Goal: Information Seeking & Learning: Learn about a topic

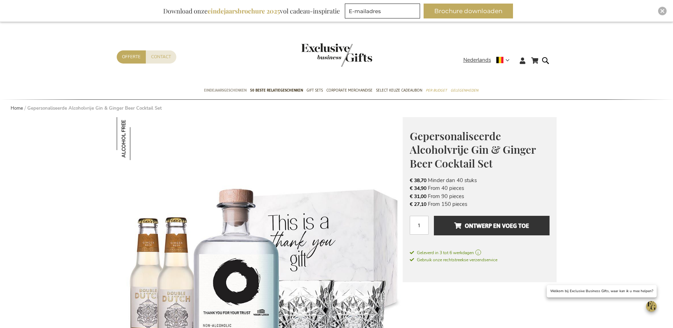
drag, startPoint x: 217, startPoint y: 95, endPoint x: 220, endPoint y: 88, distance: 6.8
click at [217, 93] on link "Eindejaarsgeschenken" at bounding box center [225, 91] width 43 height 18
click at [280, 87] on span "50 beste relatiegeschenken" at bounding box center [276, 90] width 53 height 7
click at [294, 85] on link "50 beste relatiegeschenken" at bounding box center [276, 91] width 53 height 18
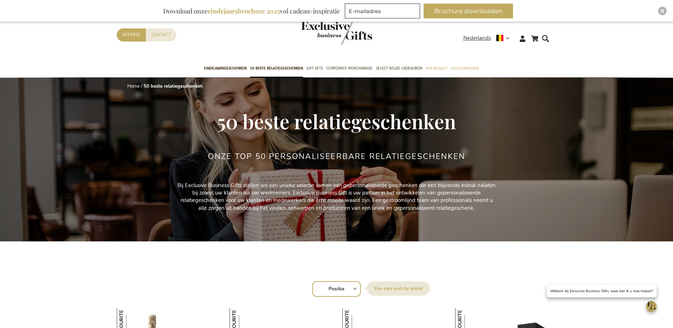
scroll to position [64, 0]
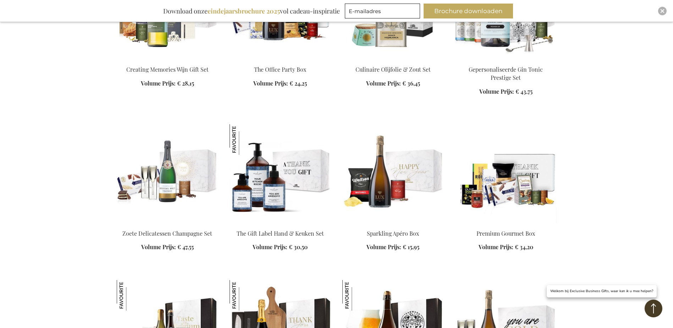
scroll to position [780, 0]
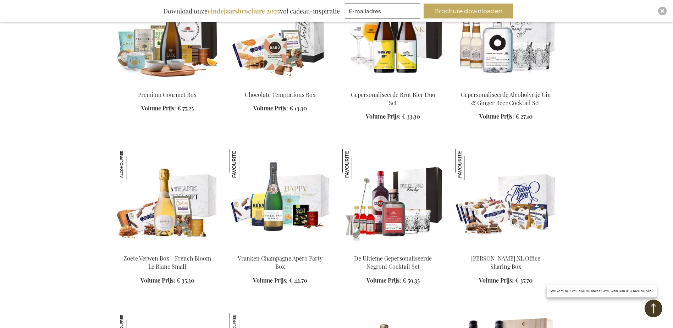
scroll to position [1241, 0]
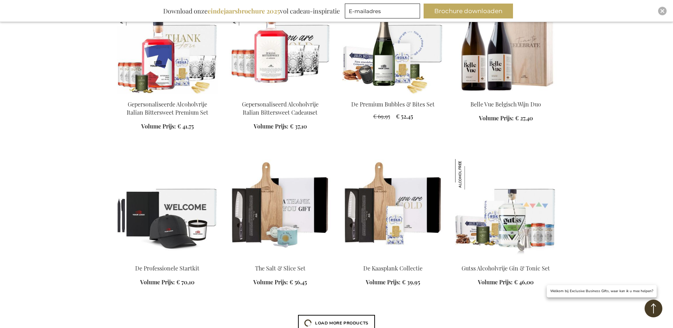
scroll to position [1560, 0]
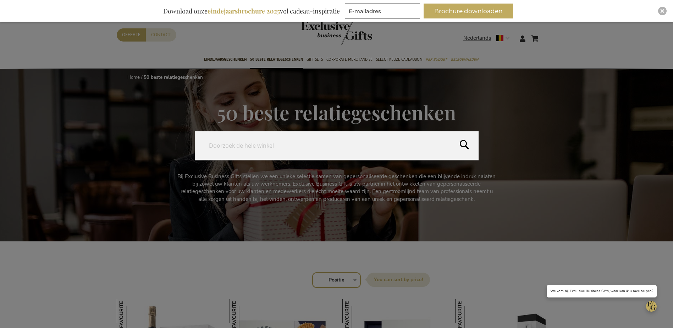
click at [548, 34] on form "Search Search" at bounding box center [546, 34] width 7 height 0
type input "AIRTAG"
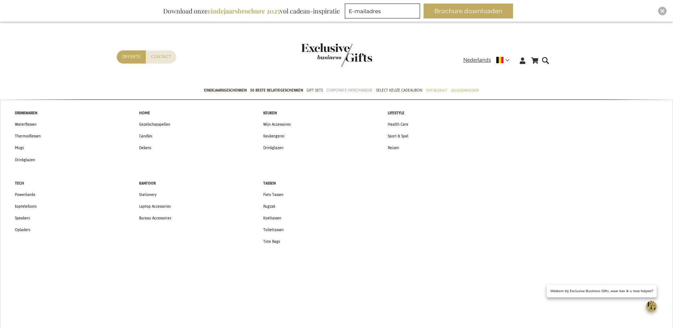
click at [368, 90] on span "Corporate Merchandise" at bounding box center [349, 90] width 46 height 7
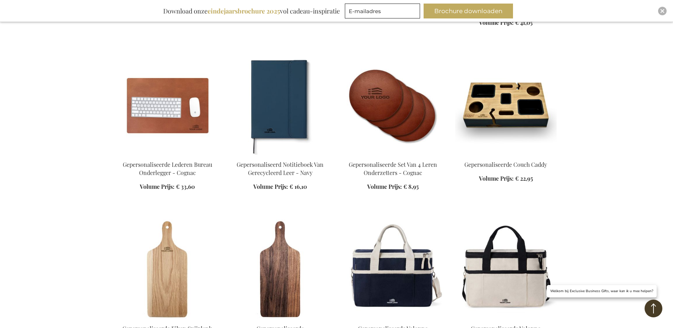
scroll to position [532, 0]
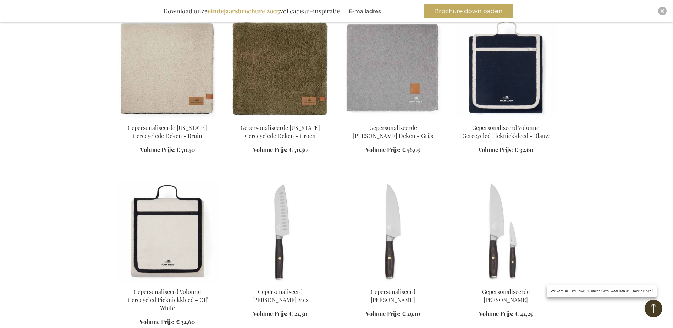
scroll to position [1560, 0]
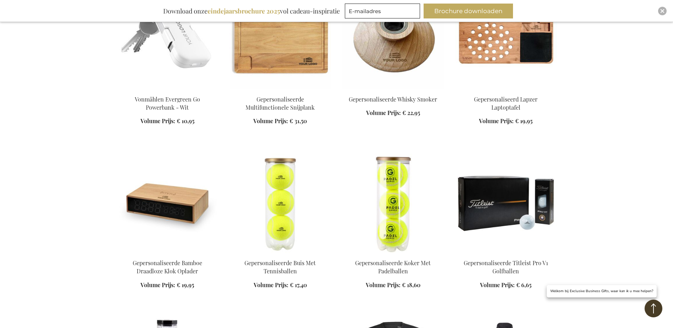
scroll to position [2198, 0]
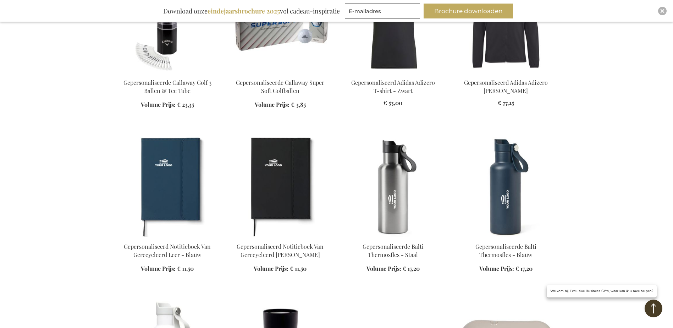
scroll to position [2659, 0]
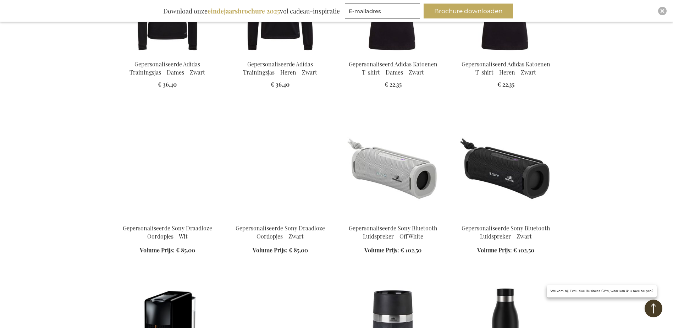
scroll to position [3687, 0]
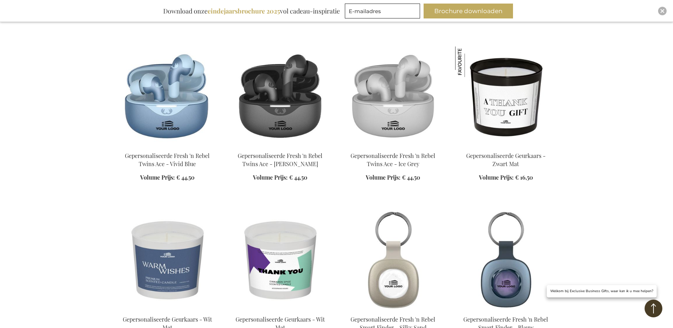
scroll to position [4254, 0]
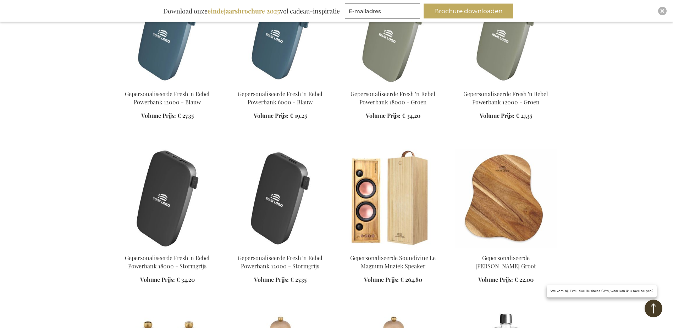
scroll to position [4892, 0]
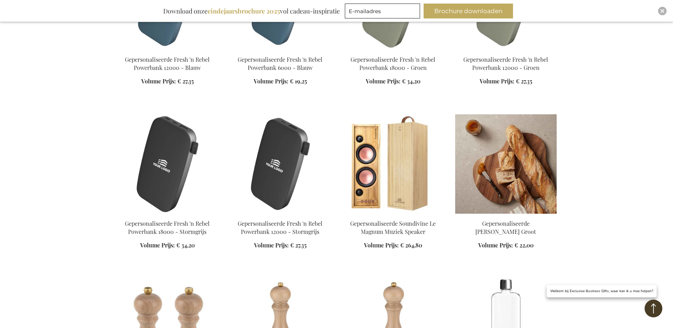
click at [512, 114] on img at bounding box center [505, 163] width 101 height 99
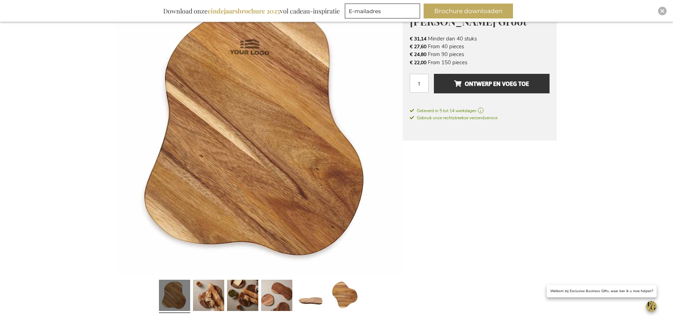
scroll to position [128, 0]
click at [196, 293] on link at bounding box center [208, 295] width 31 height 39
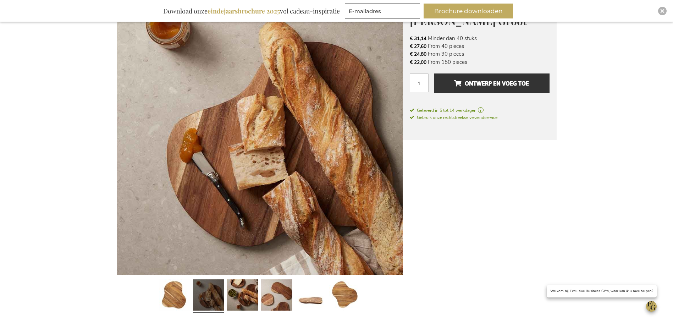
click at [214, 296] on link at bounding box center [208, 295] width 31 height 39
click at [216, 297] on link at bounding box center [208, 295] width 31 height 39
click at [235, 297] on link at bounding box center [242, 295] width 31 height 39
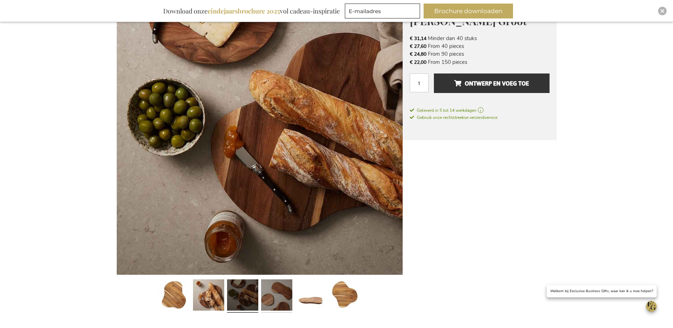
click at [264, 296] on link at bounding box center [276, 295] width 31 height 39
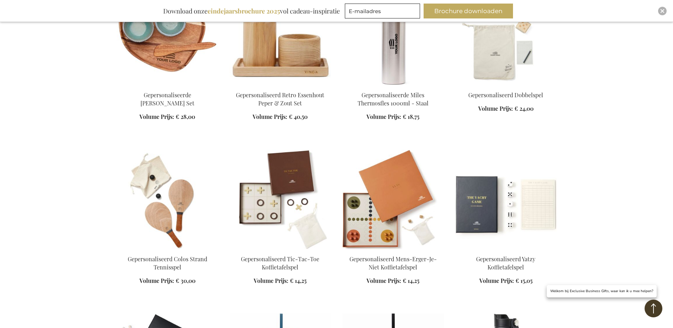
scroll to position [2918, 0]
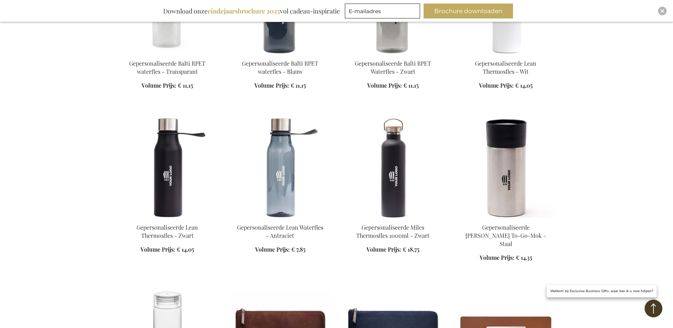
scroll to position [3627, 0]
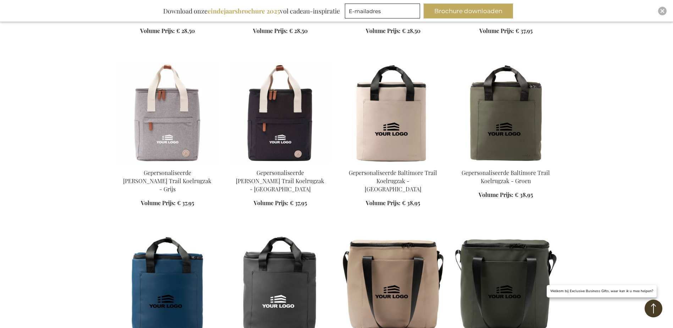
scroll to position [4549, 0]
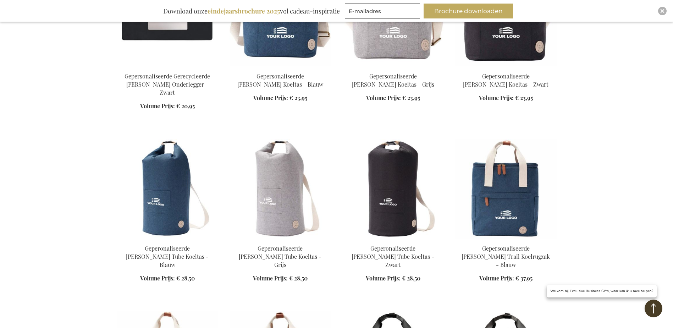
click at [284, 17] on div "Download onze eindejaarsbrochure 2025 vol cadeau-inspiratie" at bounding box center [251, 11] width 183 height 15
click at [290, 11] on div "Download onze eindejaarsbrochure 2025 vol cadeau-inspiratie" at bounding box center [251, 11] width 183 height 15
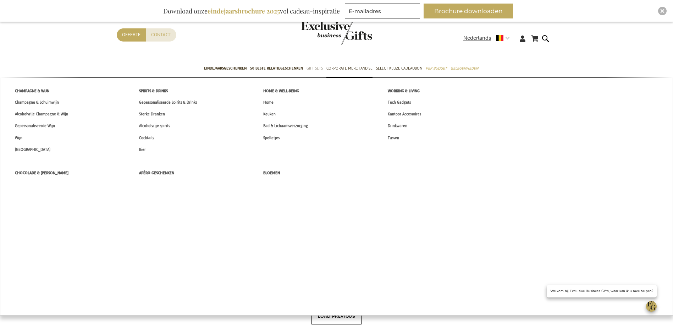
click at [313, 65] on span "Gift Sets" at bounding box center [314, 68] width 16 height 7
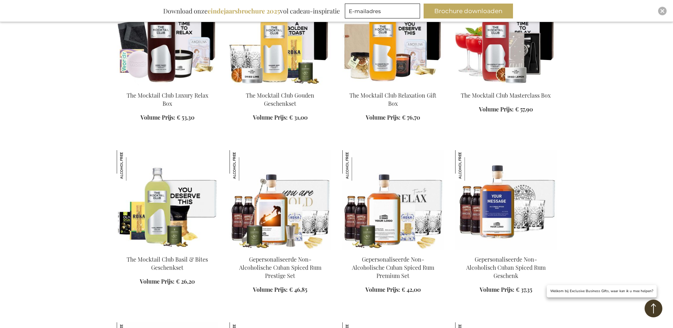
scroll to position [461, 0]
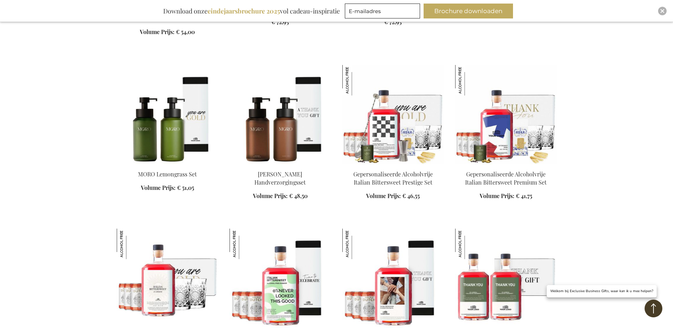
scroll to position [1099, 0]
